Goal: Transaction & Acquisition: Purchase product/service

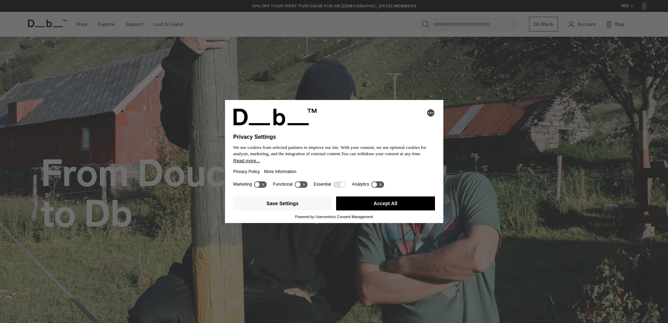
drag, startPoint x: 383, startPoint y: 201, endPoint x: 379, endPoint y: 200, distance: 3.8
click at [383, 201] on button "Accept All" at bounding box center [385, 203] width 99 height 14
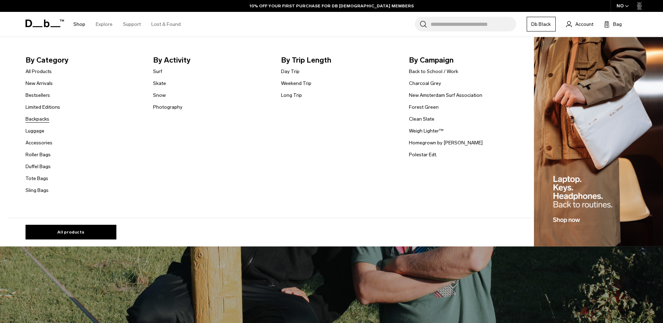
click at [30, 119] on link "Backpacks" at bounding box center [38, 118] width 24 height 7
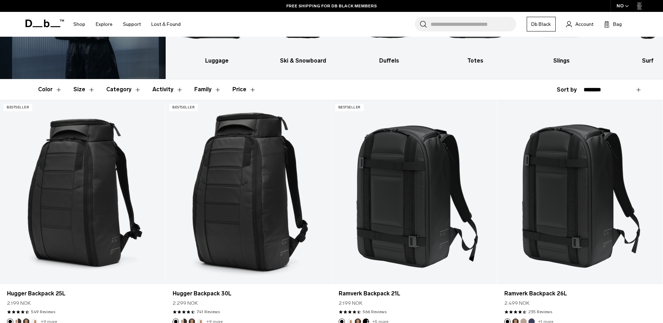
scroll to position [140, 0]
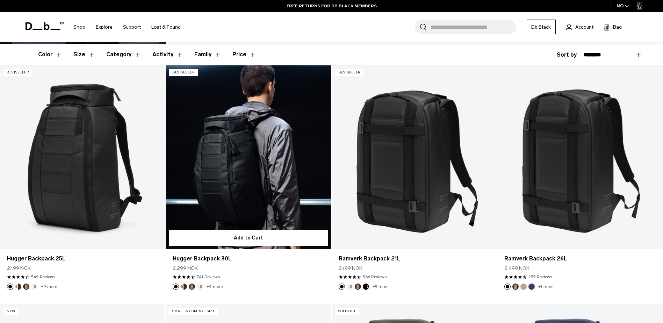
click at [244, 193] on link "Hugger Backpack 30L" at bounding box center [248, 157] width 165 height 184
